Goal: Task Accomplishment & Management: Manage account settings

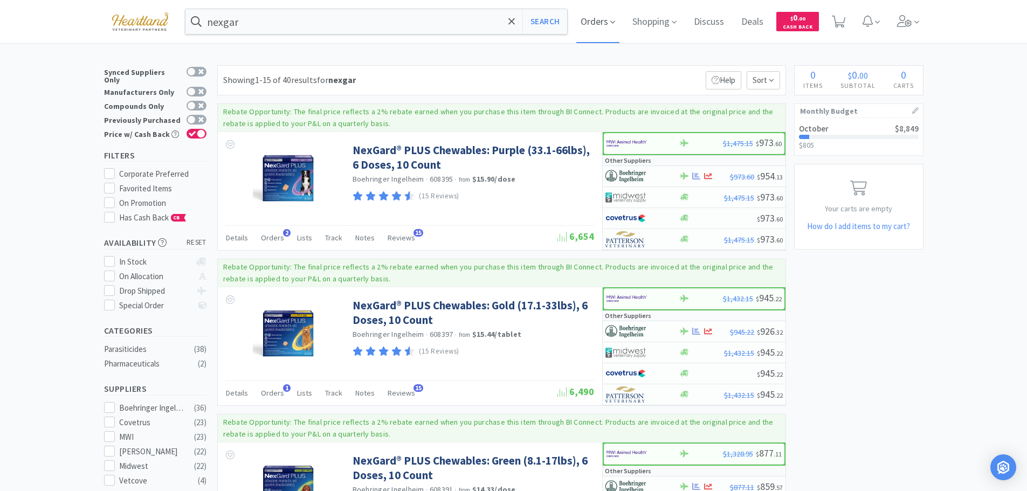
click at [614, 22] on icon at bounding box center [612, 22] width 5 height 10
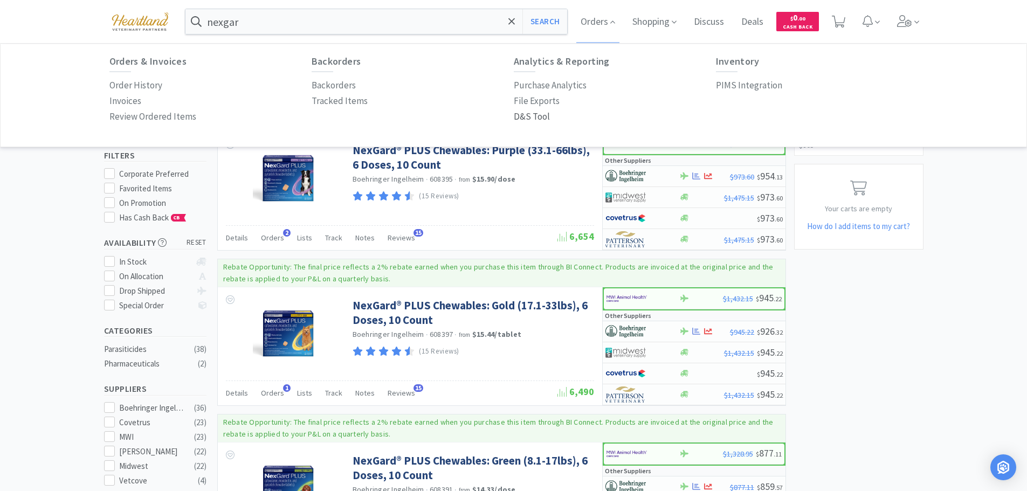
click at [532, 117] on p "D&S Tool" at bounding box center [532, 116] width 36 height 15
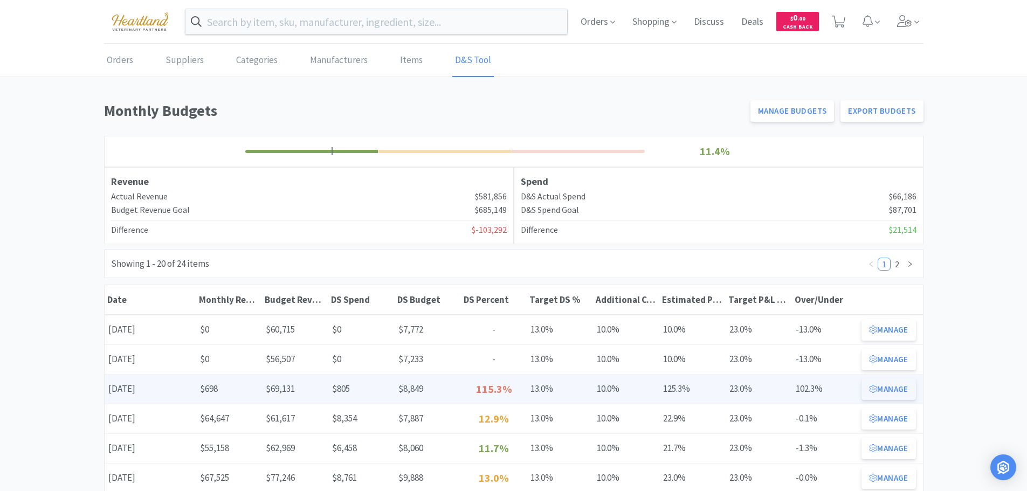
click at [887, 387] on button "Manage" at bounding box center [889, 389] width 54 height 22
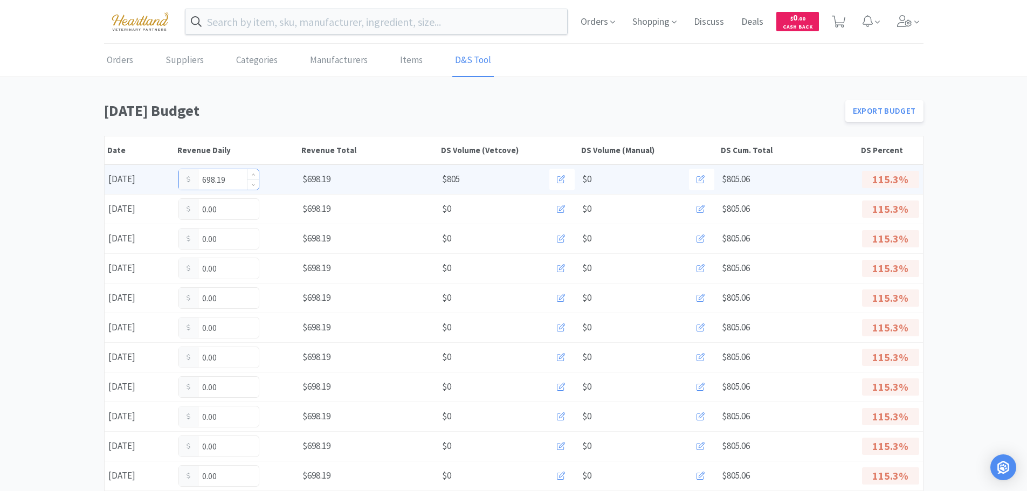
click at [229, 179] on input "698.19" at bounding box center [219, 179] width 80 height 20
type input "6"
type input "1,493.85"
